Goal: Information Seeking & Learning: Learn about a topic

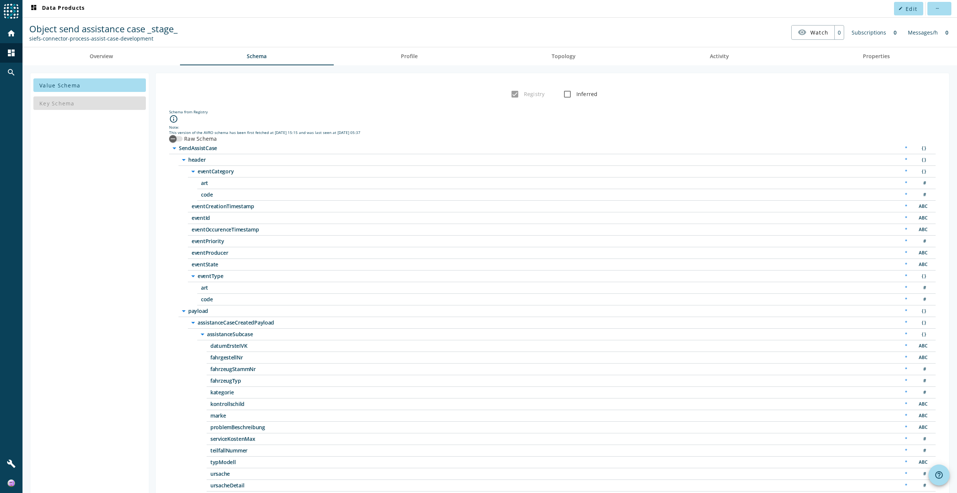
scroll to position [113, 0]
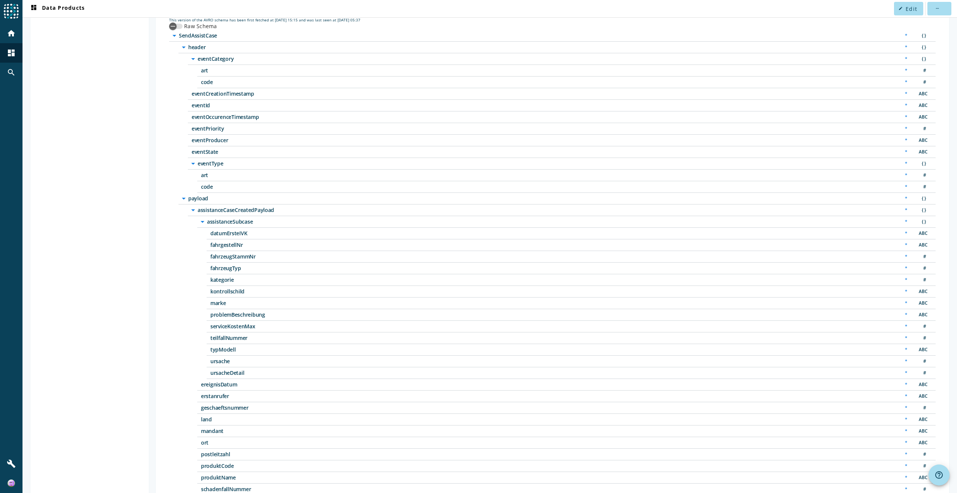
click at [205, 111] on div "eventOccurenceTimestamp * ABC" at bounding box center [562, 117] width 748 height 12
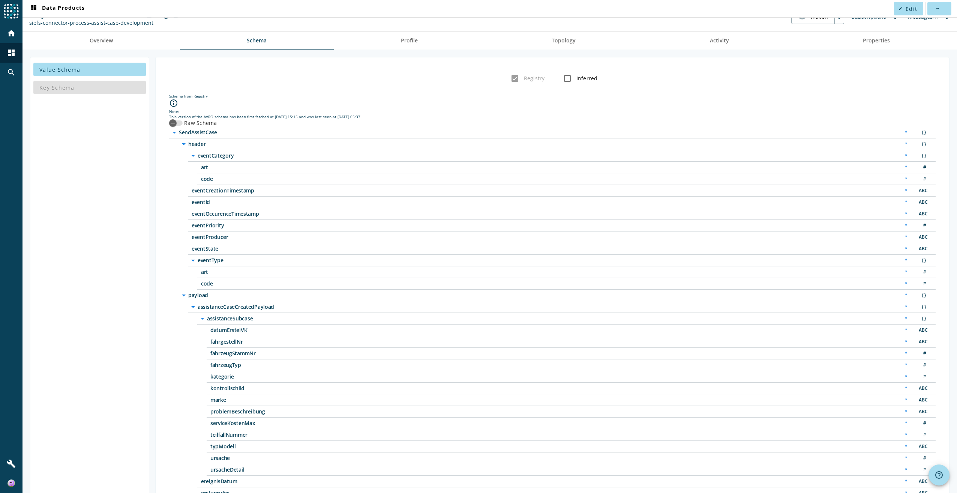
scroll to position [0, 0]
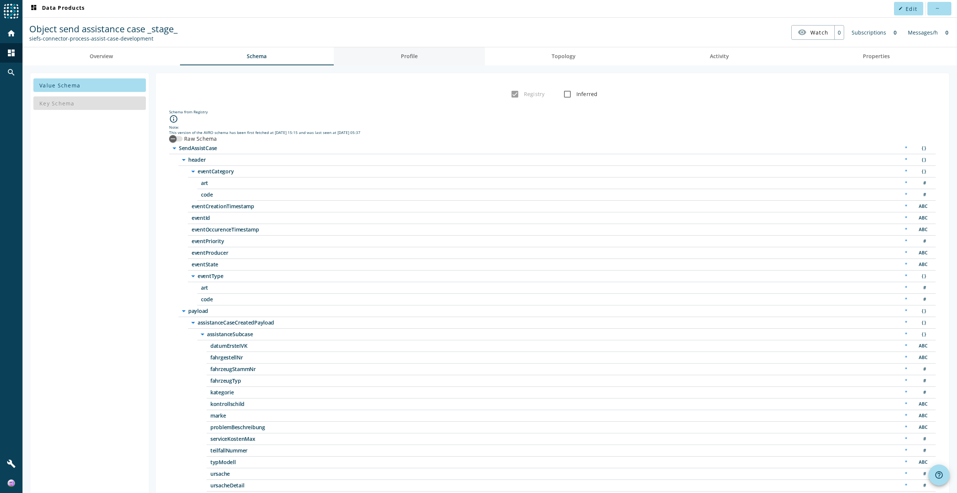
click at [419, 54] on link "Profile" at bounding box center [409, 56] width 151 height 18
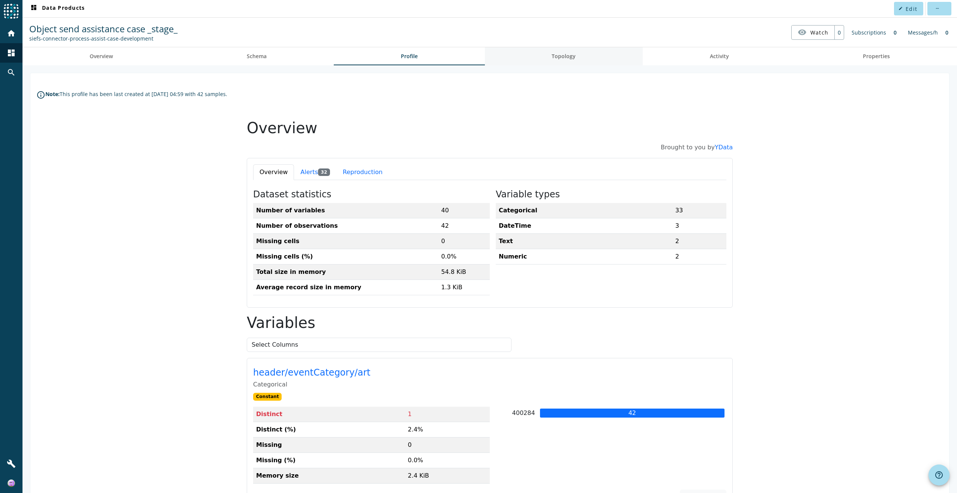
click at [568, 57] on span "Topology" at bounding box center [564, 56] width 24 height 5
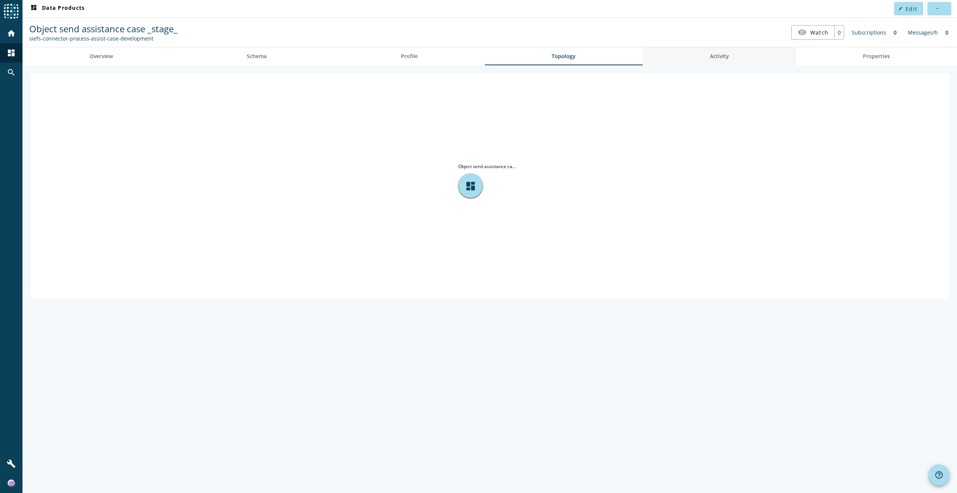
click at [712, 54] on span "Activity" at bounding box center [719, 56] width 19 height 5
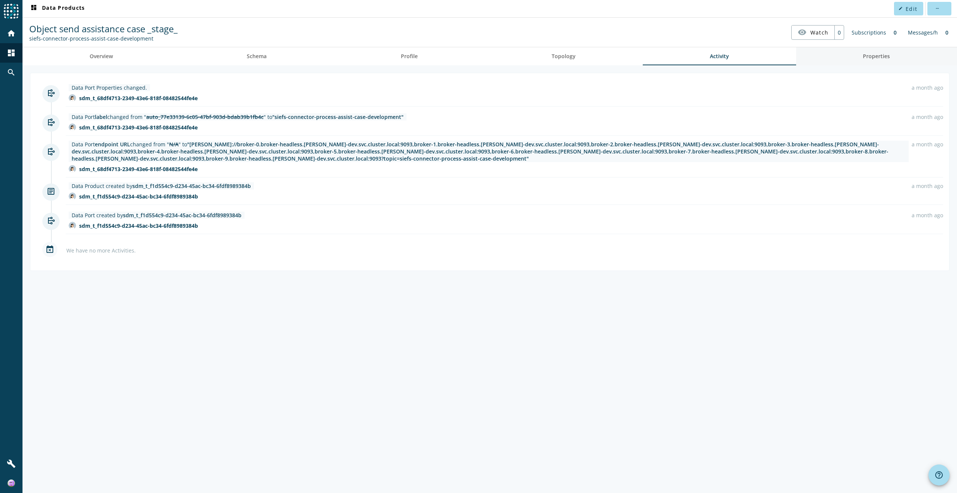
click at [869, 54] on span "Properties" at bounding box center [876, 56] width 27 height 5
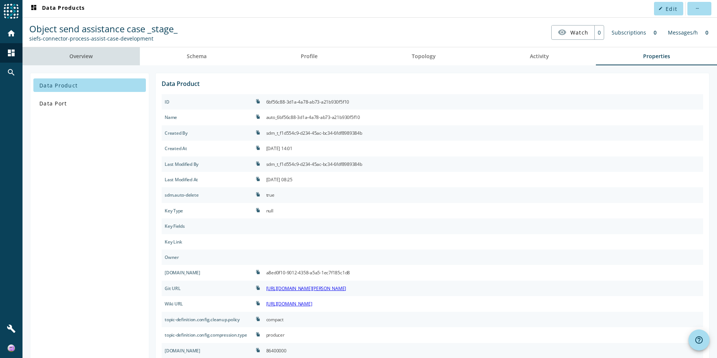
click at [77, 61] on span "Overview" at bounding box center [80, 56] width 23 height 18
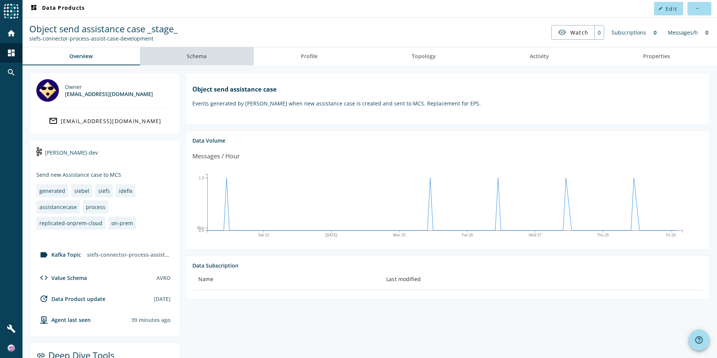
click at [198, 60] on span "Schema" at bounding box center [197, 56] width 20 height 18
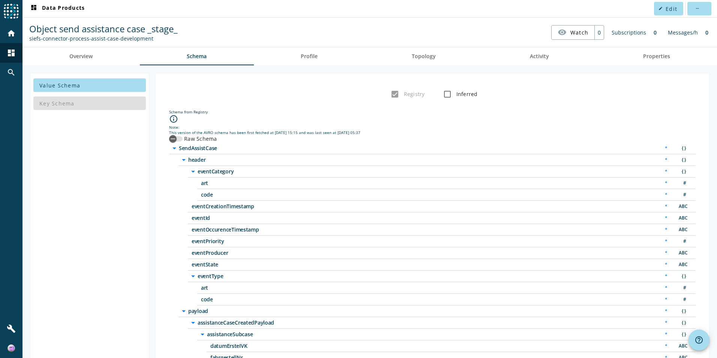
scroll to position [376, 0]
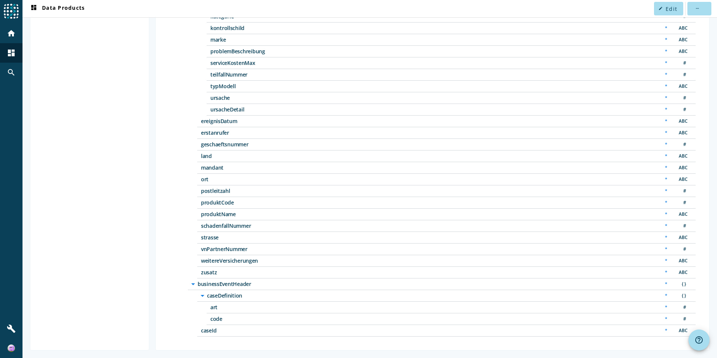
click at [233, 258] on span "weitereVersicherungen" at bounding box center [295, 260] width 188 height 5
copy span "weitereVersicherungen"
click at [221, 250] on span "vnPartnerNummer" at bounding box center [295, 248] width 188 height 5
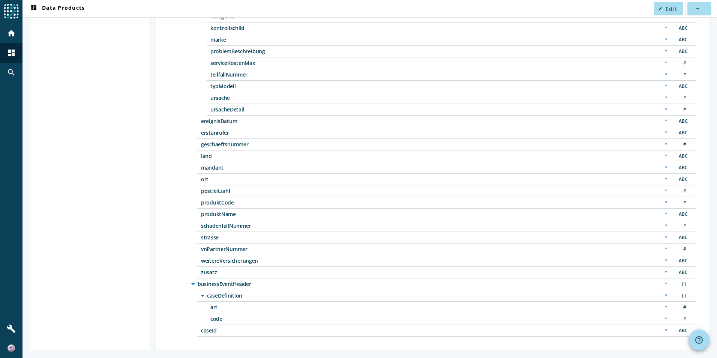
copy span "vnPartnerNummer"
click at [207, 237] on span "strasse" at bounding box center [295, 237] width 188 height 5
copy span "strasse"
click at [225, 226] on span "schadenfallNummer" at bounding box center [295, 225] width 188 height 5
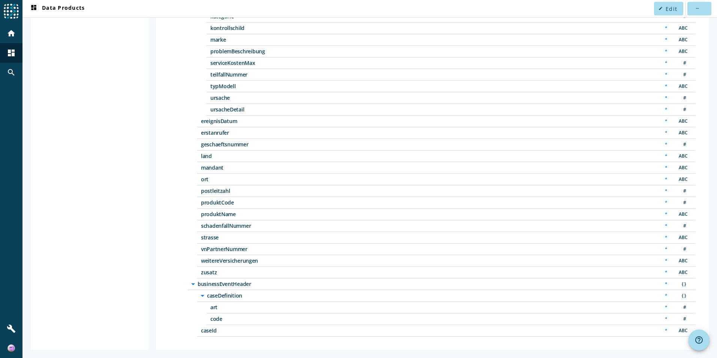
click at [225, 226] on span "schadenfallNummer" at bounding box center [295, 225] width 188 height 5
copy span "schadenfallNummer"
click at [217, 216] on span "produktName" at bounding box center [295, 214] width 188 height 5
copy span "produktName"
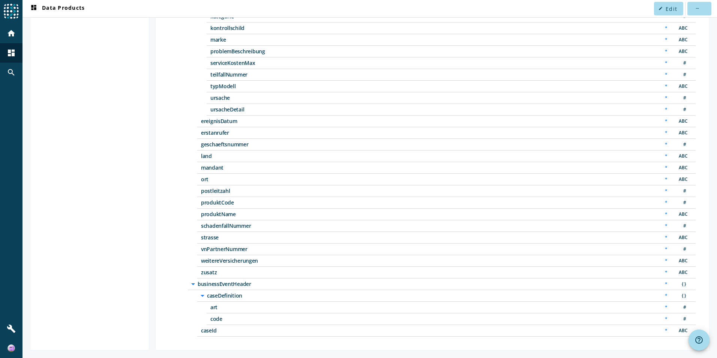
click at [212, 204] on span "produktCode" at bounding box center [295, 202] width 188 height 5
copy span "produktCode"
click at [214, 190] on span "postleitzahl" at bounding box center [295, 190] width 188 height 5
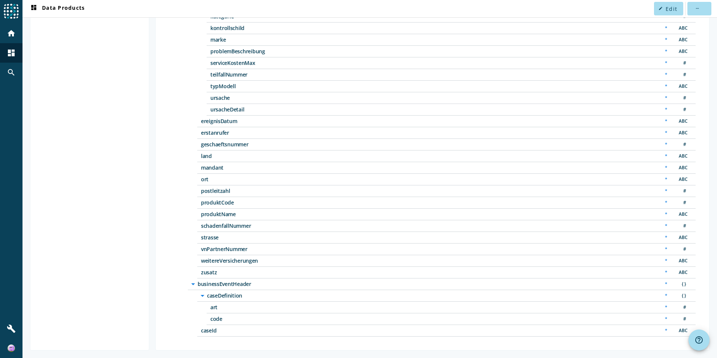
copy span "postleitzahl"
click at [205, 179] on span "ort" at bounding box center [295, 179] width 188 height 5
copy span "ort"
click at [208, 168] on span "mandant" at bounding box center [295, 167] width 188 height 5
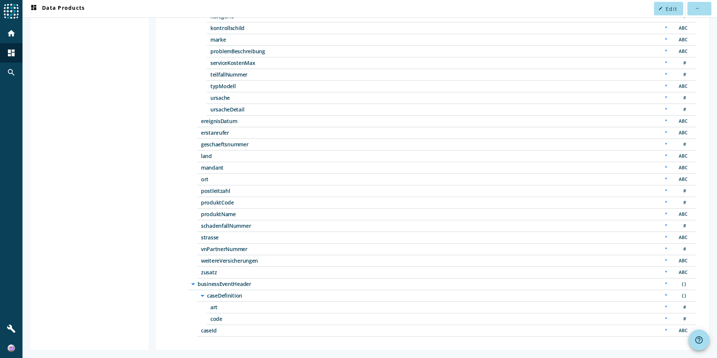
click at [208, 168] on span "mandant" at bounding box center [295, 167] width 188 height 5
copy span "mandant"
click at [208, 156] on span "land" at bounding box center [295, 155] width 188 height 5
copy span "land"
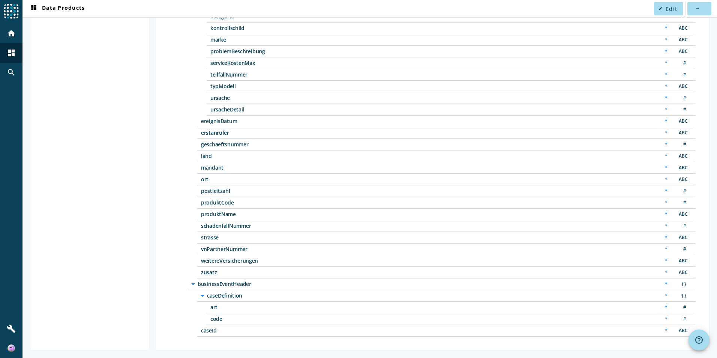
click at [215, 144] on span "geschaeftsnummer" at bounding box center [295, 144] width 188 height 5
click at [209, 131] on span "erstanrufer" at bounding box center [295, 132] width 188 height 5
click at [231, 120] on span "ereignisDatum" at bounding box center [295, 121] width 188 height 5
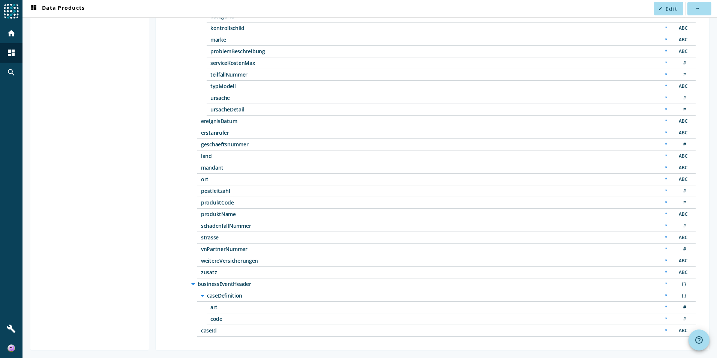
click at [231, 120] on span "ereignisDatum" at bounding box center [295, 121] width 188 height 5
click at [233, 111] on span "ursacheDetail" at bounding box center [304, 109] width 188 height 5
click at [231, 111] on span "ursacheDetail" at bounding box center [304, 109] width 188 height 5
click at [228, 110] on span "ursacheDetail" at bounding box center [304, 109] width 188 height 5
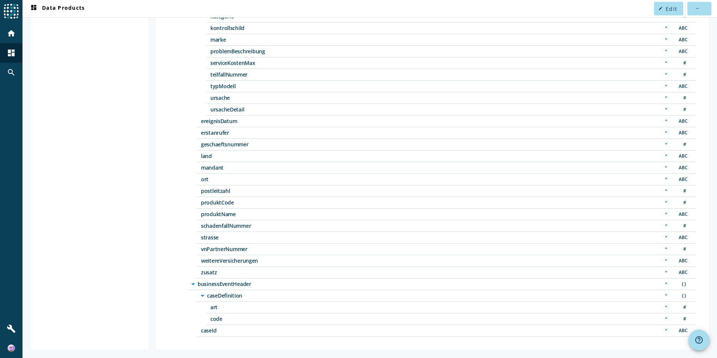
click at [228, 110] on span "ursacheDetail" at bounding box center [304, 109] width 188 height 5
click at [220, 101] on span "ursache" at bounding box center [304, 97] width 188 height 5
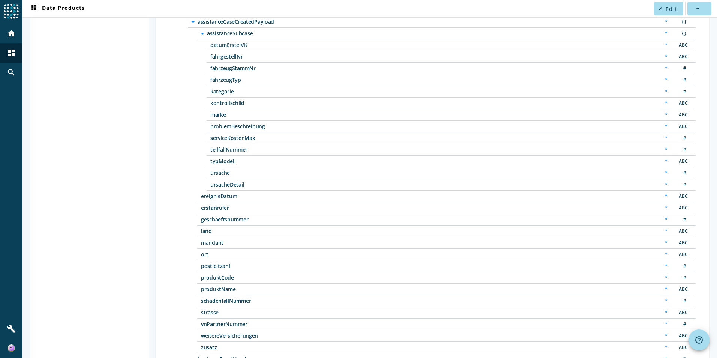
click at [223, 161] on span "typModell" at bounding box center [304, 161] width 188 height 5
click at [222, 150] on span "teilfallNummer" at bounding box center [304, 149] width 188 height 5
click at [222, 138] on span "serviceKostenMax" at bounding box center [304, 137] width 188 height 5
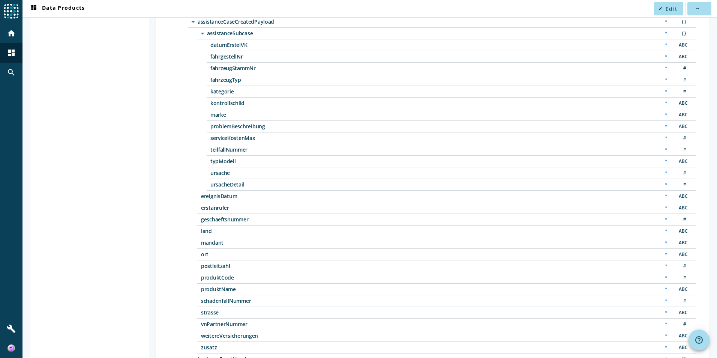
click at [222, 138] on span "serviceKostenMax" at bounding box center [304, 137] width 188 height 5
click at [233, 128] on span "problemBeschreibung" at bounding box center [304, 126] width 188 height 5
click at [217, 115] on span "marke" at bounding box center [304, 114] width 188 height 5
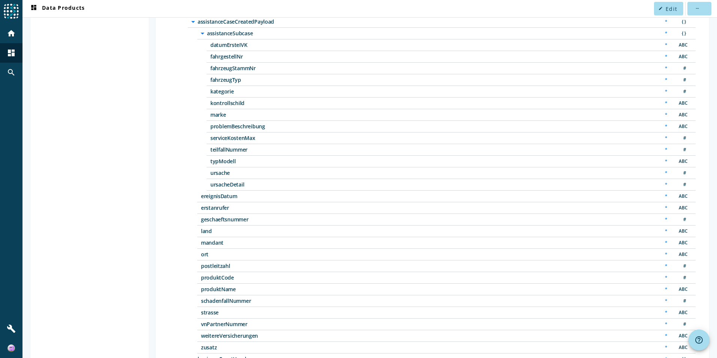
click at [224, 105] on span "kontrollschild" at bounding box center [304, 103] width 188 height 5
click at [222, 93] on span "kategorie" at bounding box center [304, 91] width 188 height 5
click at [228, 83] on div "fahrzeugTyp * #" at bounding box center [451, 80] width 489 height 12
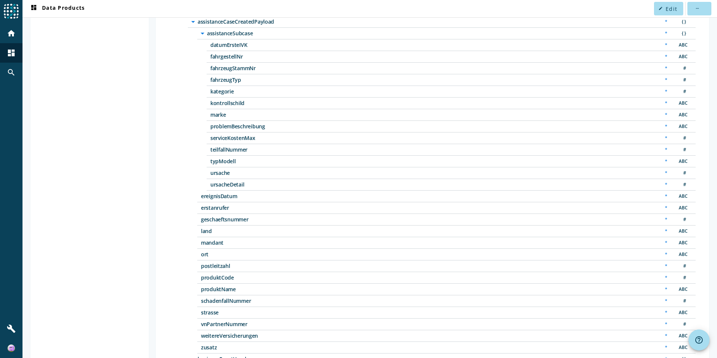
click at [226, 82] on span "fahrzeugTyp" at bounding box center [304, 79] width 188 height 5
click at [223, 67] on span "fahrzeugStammNr" at bounding box center [304, 68] width 188 height 5
click at [225, 59] on span "fahrgestellNr" at bounding box center [304, 56] width 188 height 5
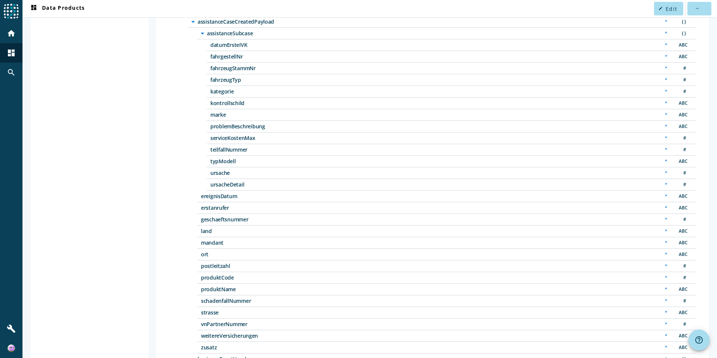
click at [225, 59] on span "fahrgestellNr" at bounding box center [304, 56] width 188 height 5
click at [225, 43] on span "datumErsteIVK" at bounding box center [304, 44] width 188 height 5
click at [231, 35] on span "assistanceSubcase" at bounding box center [301, 33] width 188 height 5
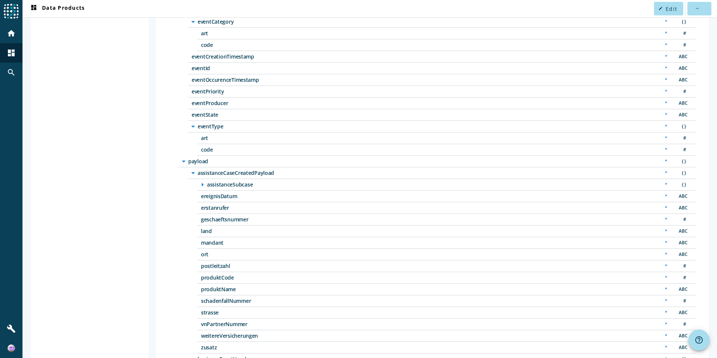
click at [231, 35] on span "art" at bounding box center [295, 33] width 188 height 5
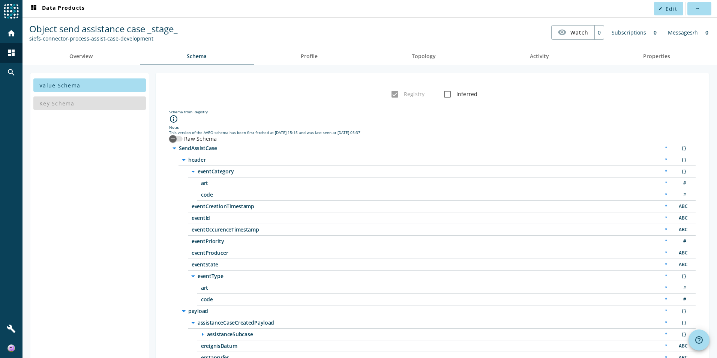
scroll to position [113, 0]
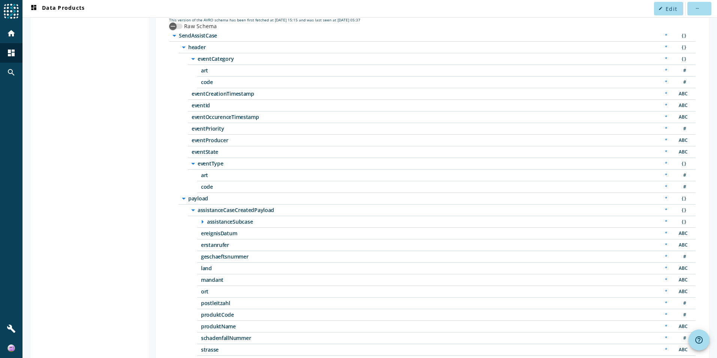
click at [203, 218] on icon "arrow_right" at bounding box center [202, 221] width 9 height 9
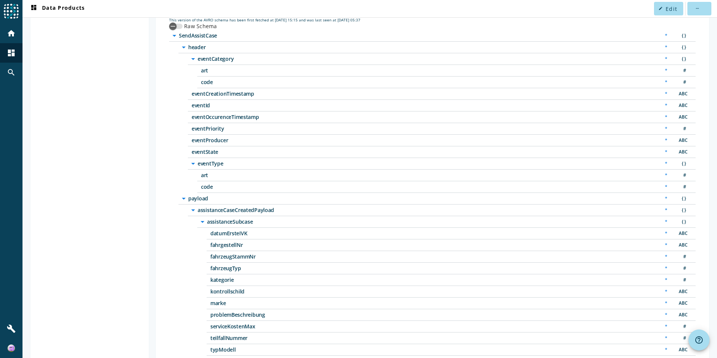
click at [224, 221] on span "assistanceSubcase" at bounding box center [301, 221] width 188 height 5
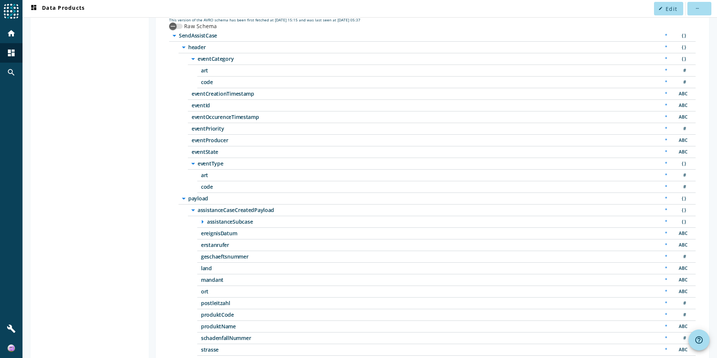
click at [231, 222] on span "assistanceSubcase" at bounding box center [301, 221] width 188 height 5
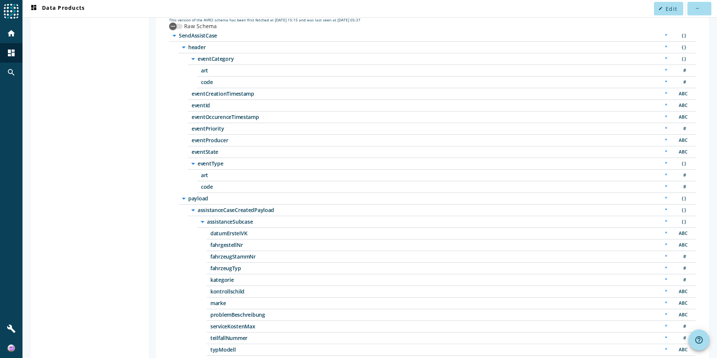
click at [231, 222] on span "assistanceSubcase" at bounding box center [301, 221] width 188 height 5
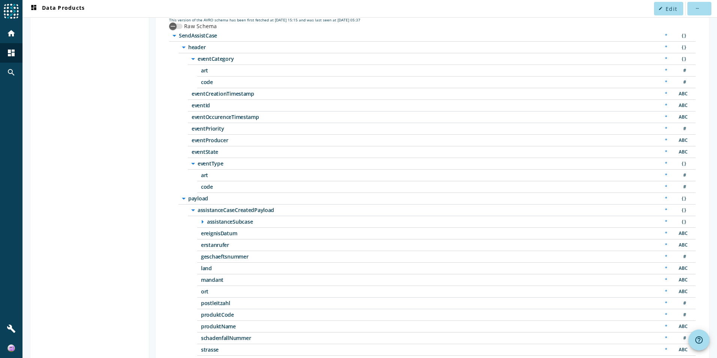
click at [203, 221] on icon "arrow_right" at bounding box center [202, 221] width 9 height 9
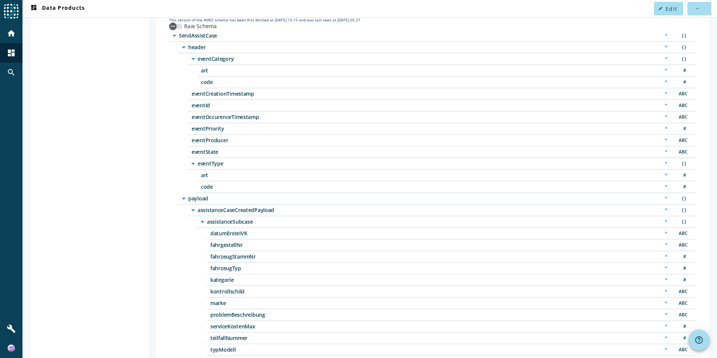
click at [231, 209] on span "assistanceCaseCreatedPayload" at bounding box center [292, 209] width 188 height 5
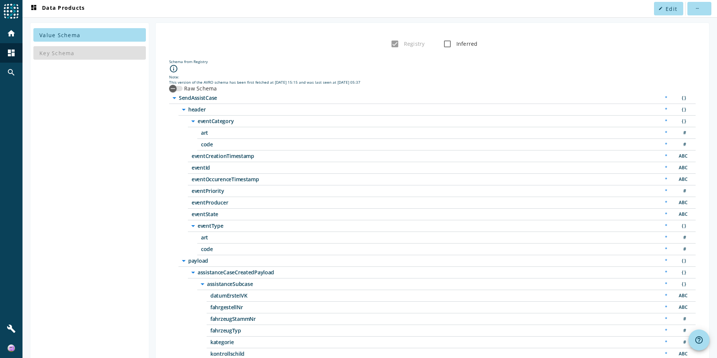
click at [231, 209] on div "eventState * ABC" at bounding box center [442, 215] width 508 height 12
click at [240, 274] on span "assistanceCaseCreatedPayload" at bounding box center [292, 272] width 188 height 5
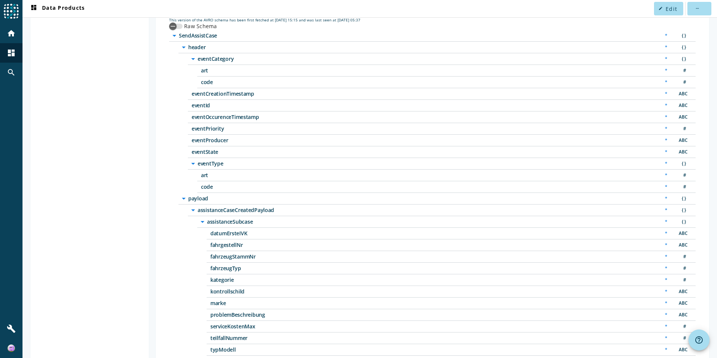
click at [240, 274] on div "fahrzeugTyp * #" at bounding box center [451, 269] width 489 height 12
drag, startPoint x: 276, startPoint y: 211, endPoint x: 197, endPoint y: 210, distance: 79.5
click at [197, 210] on div "arrow_drop_down assistanceCaseCreatedPayload" at bounding box center [287, 210] width 197 height 9
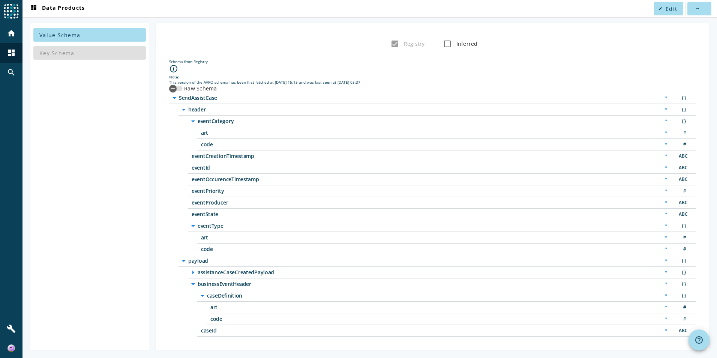
scroll to position [50, 0]
click at [193, 273] on icon "arrow_right" at bounding box center [193, 272] width 9 height 9
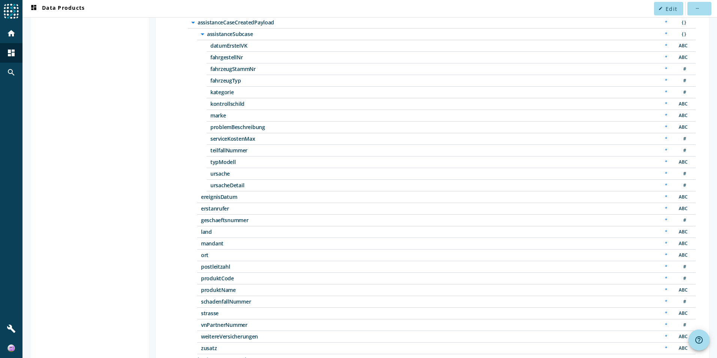
scroll to position [376, 0]
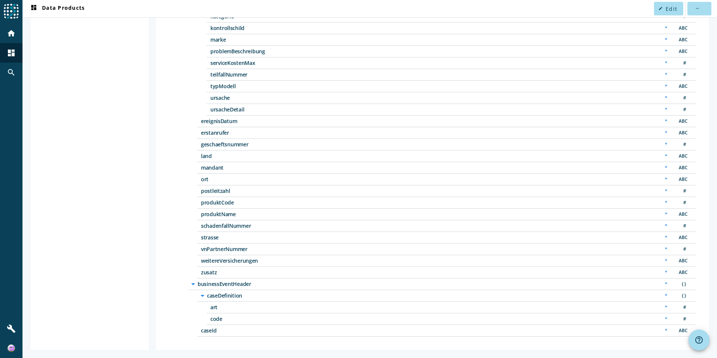
drag, startPoint x: 254, startPoint y: 284, endPoint x: 198, endPoint y: 286, distance: 56.3
click at [198, 286] on span "businessEventHeader" at bounding box center [292, 283] width 188 height 5
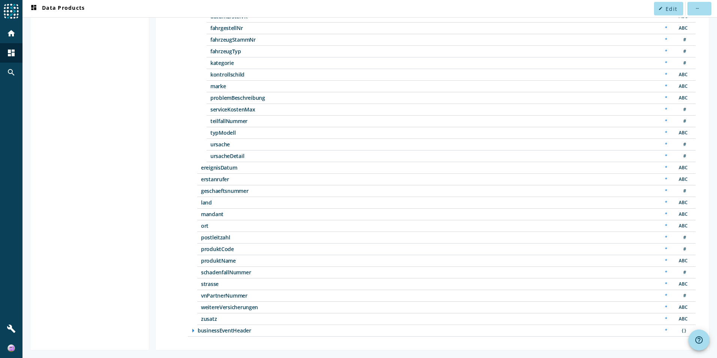
click at [193, 327] on icon "arrow_right" at bounding box center [193, 330] width 9 height 9
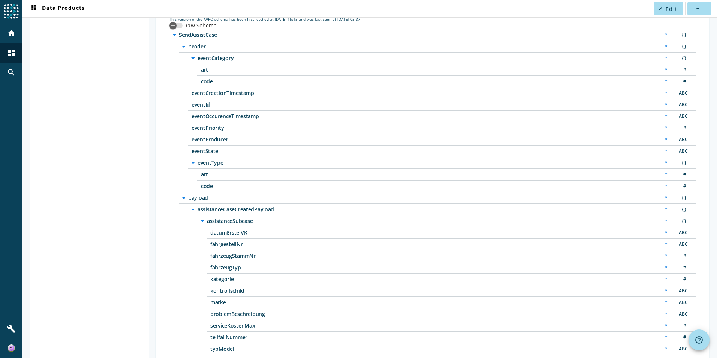
scroll to position [1, 0]
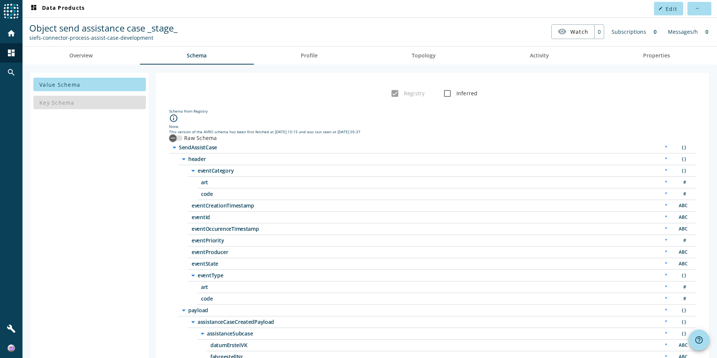
click at [237, 205] on span "eventCreationTimestamp" at bounding box center [286, 205] width 188 height 5
click at [202, 218] on span "eventId" at bounding box center [286, 217] width 188 height 5
click at [213, 229] on span "eventOccurenceTimestamp" at bounding box center [286, 228] width 188 height 5
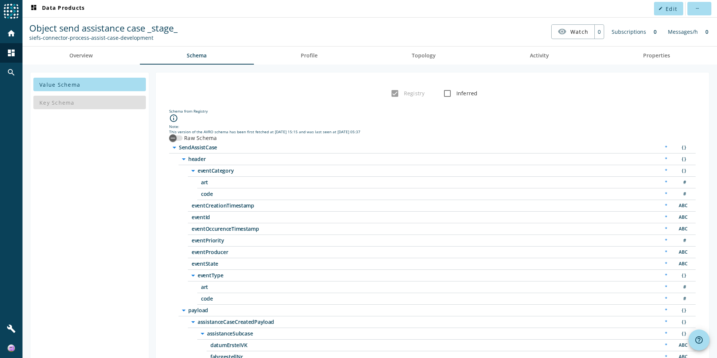
click at [213, 229] on span "eventOccurenceTimestamp" at bounding box center [286, 228] width 188 height 5
click at [210, 239] on span "eventPriority" at bounding box center [286, 240] width 188 height 5
click at [204, 255] on div "eventProducer * ABC" at bounding box center [442, 252] width 508 height 12
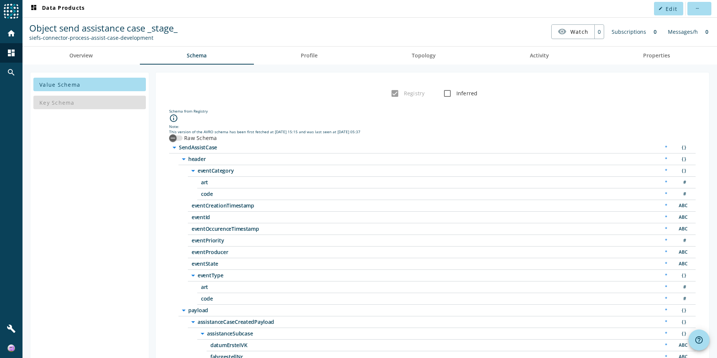
click at [206, 253] on span "eventProducer" at bounding box center [286, 251] width 188 height 5
click at [206, 266] on span "eventState" at bounding box center [286, 263] width 188 height 5
drag, startPoint x: 236, startPoint y: 277, endPoint x: 195, endPoint y: 276, distance: 40.9
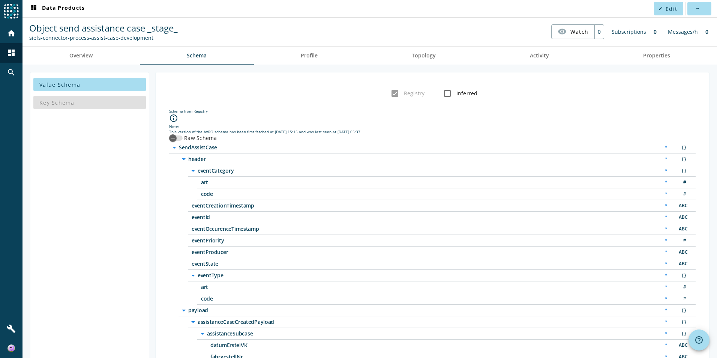
click at [195, 276] on div "arrow_drop_down eventType" at bounding box center [287, 275] width 197 height 9
click at [194, 274] on icon "arrow_right" at bounding box center [193, 275] width 9 height 9
